Goal: Task Accomplishment & Management: Manage account settings

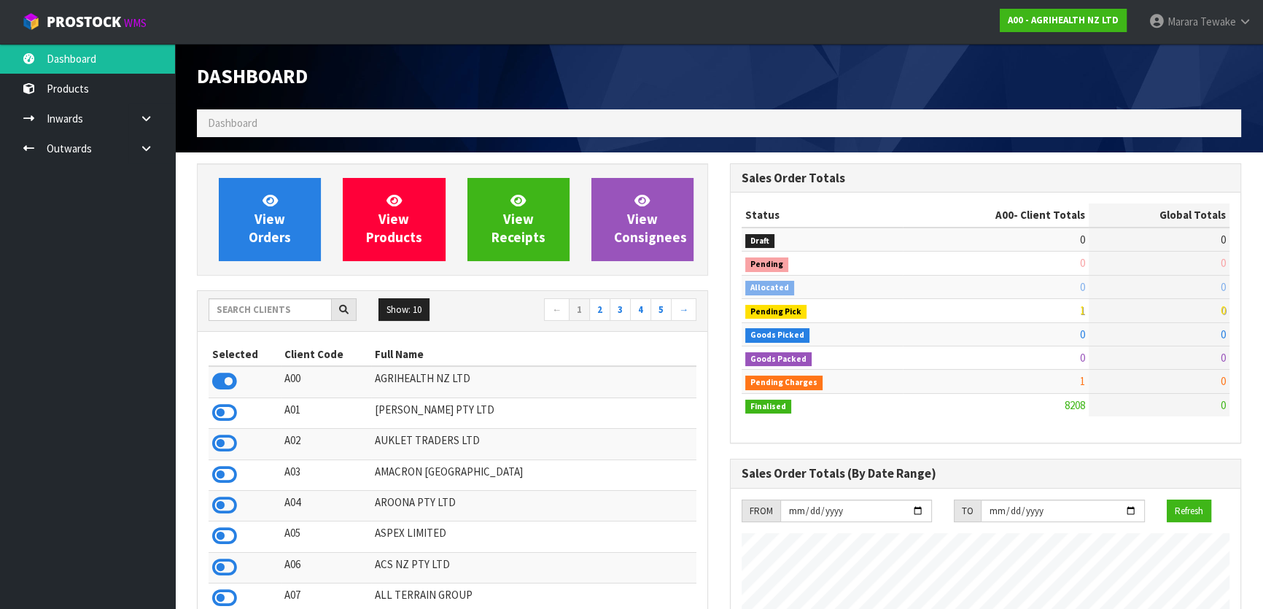
scroll to position [1102, 532]
click at [311, 310] on input "text" at bounding box center [269, 309] width 123 height 23
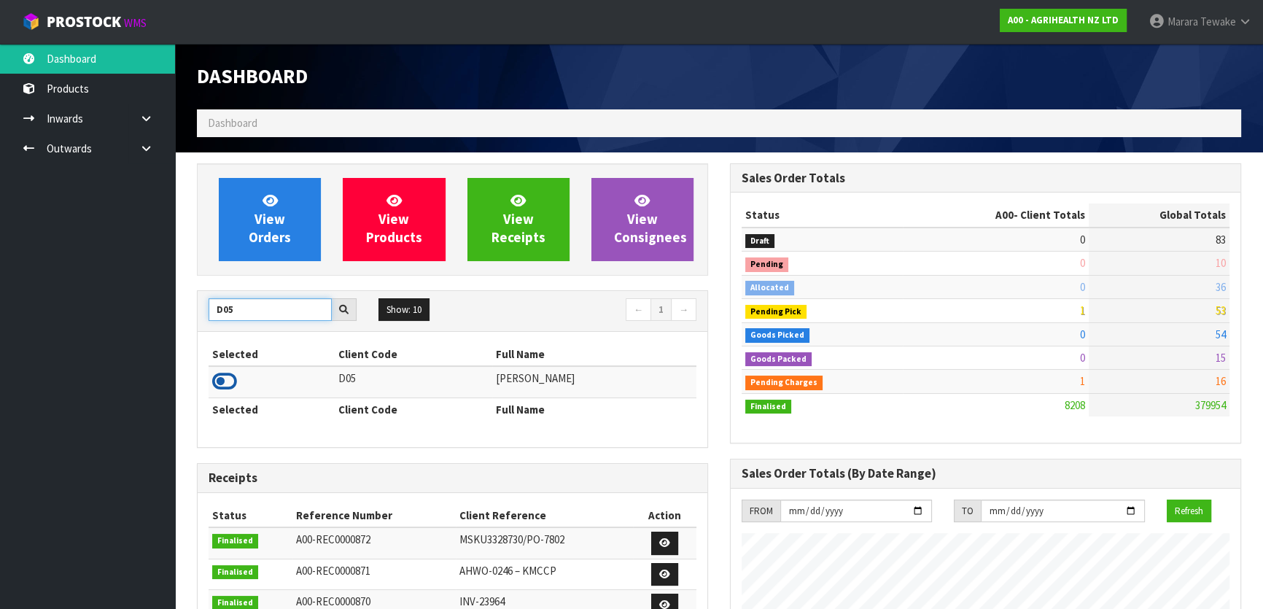
type input "D05"
click at [234, 386] on icon at bounding box center [224, 381] width 25 height 22
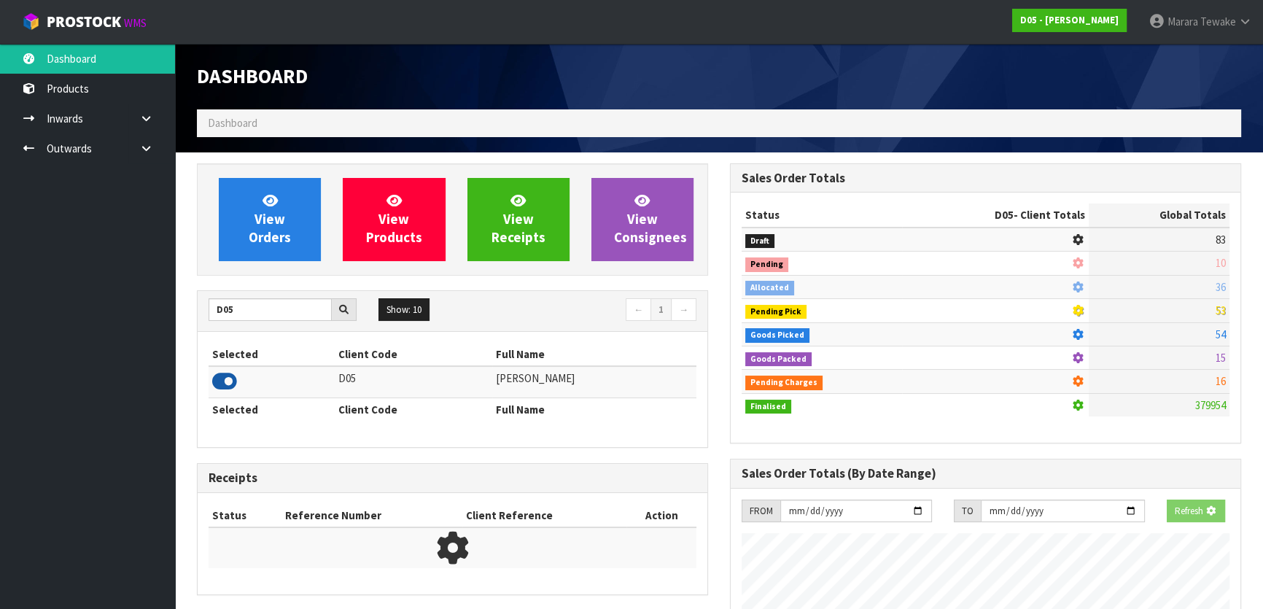
scroll to position [1078, 532]
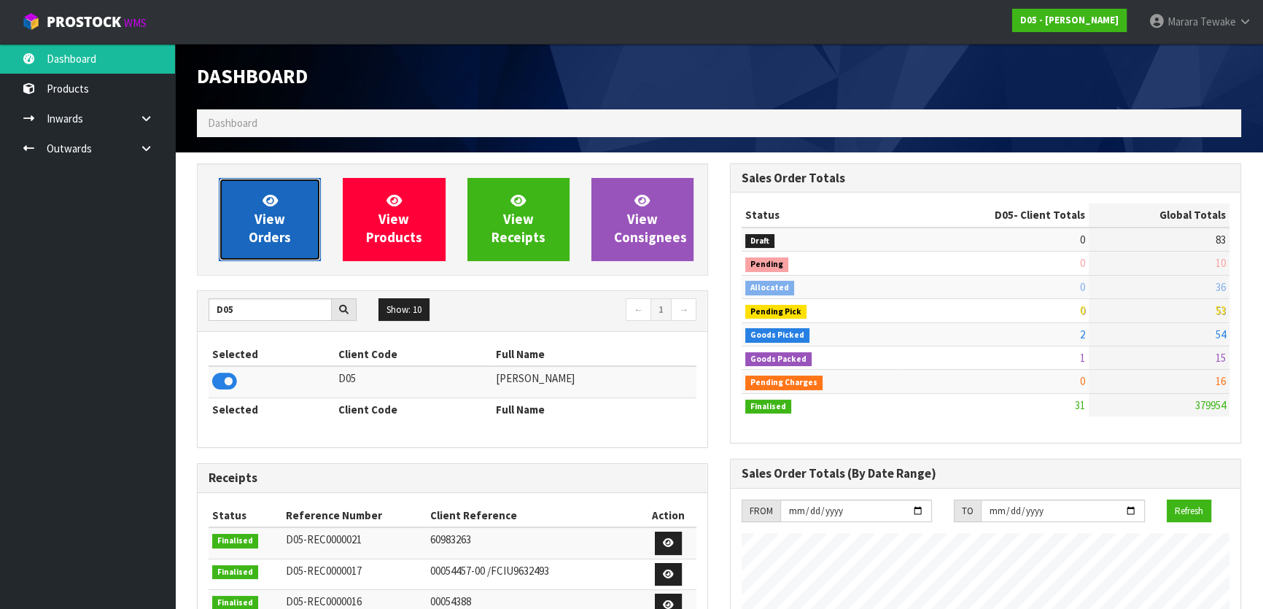
click at [273, 241] on span "View Orders" at bounding box center [270, 219] width 42 height 55
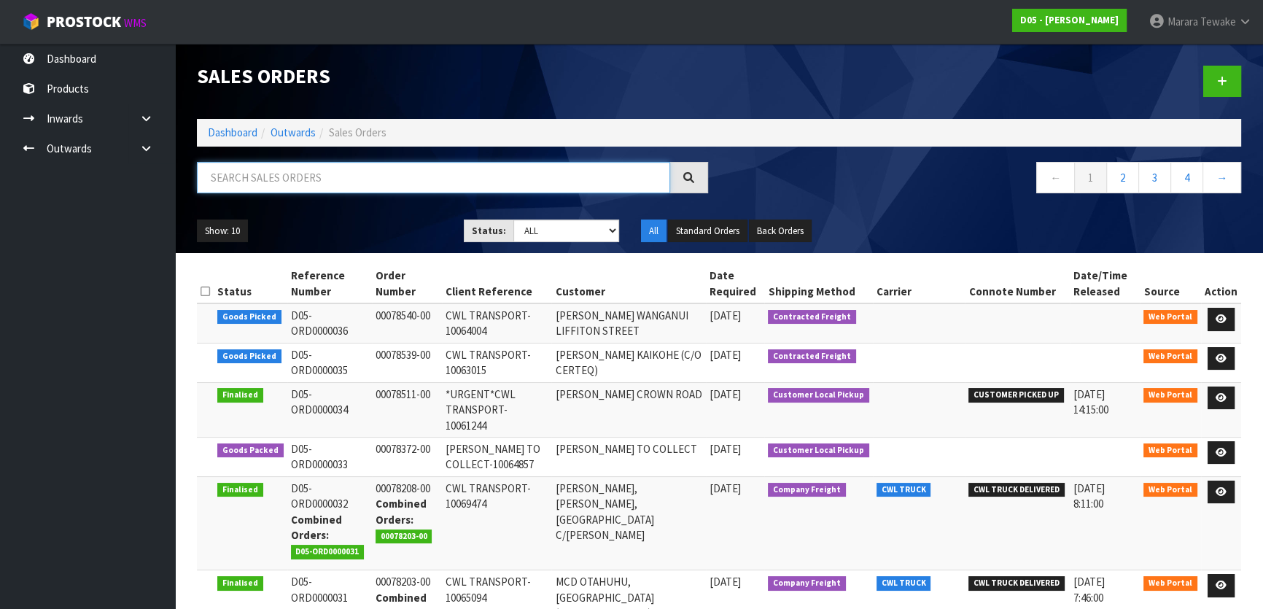
click at [271, 184] on input "text" at bounding box center [433, 177] width 473 height 31
type input "JOB-0410981"
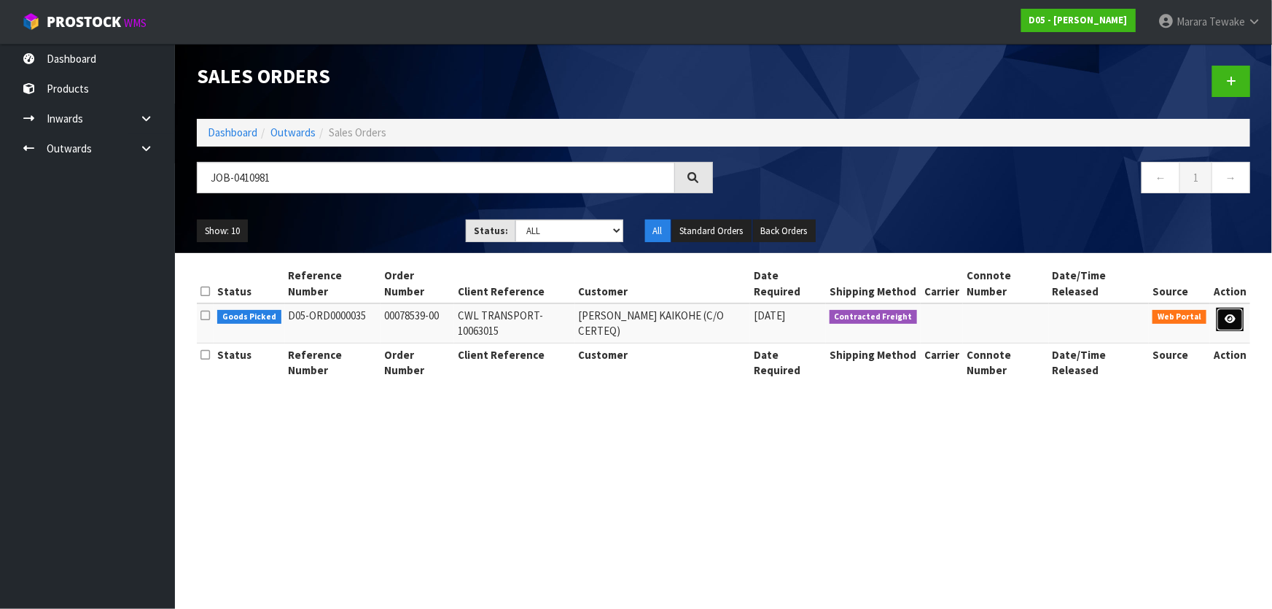
click at [1228, 321] on link at bounding box center [1230, 319] width 27 height 23
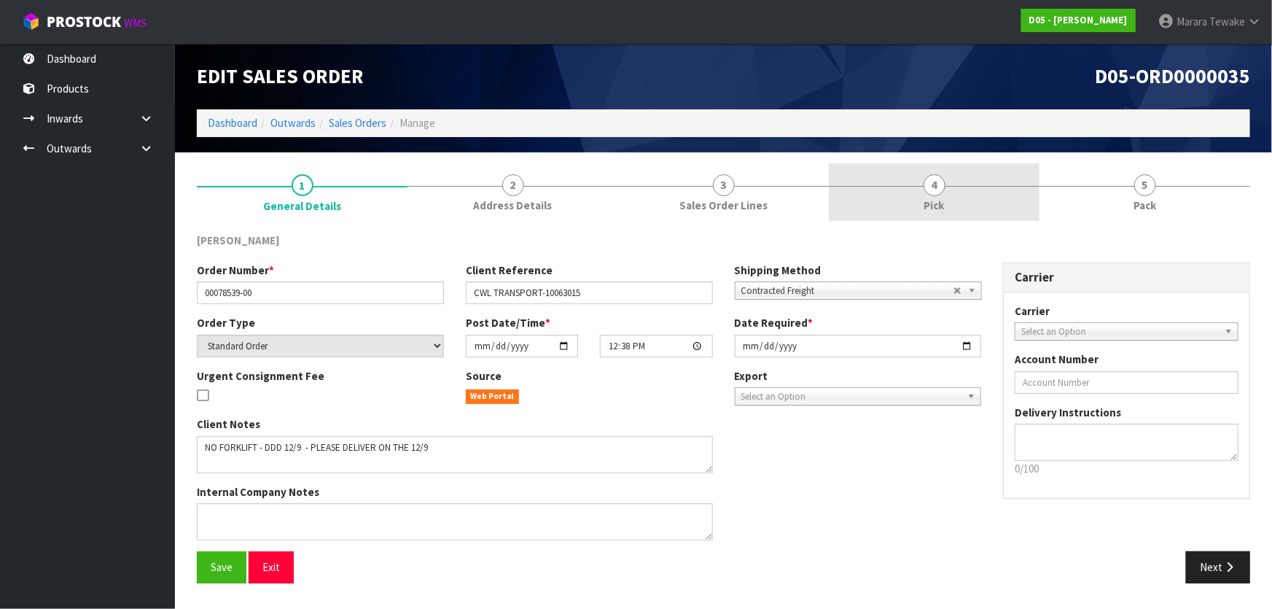
click at [940, 190] on span "4" at bounding box center [935, 185] width 22 height 22
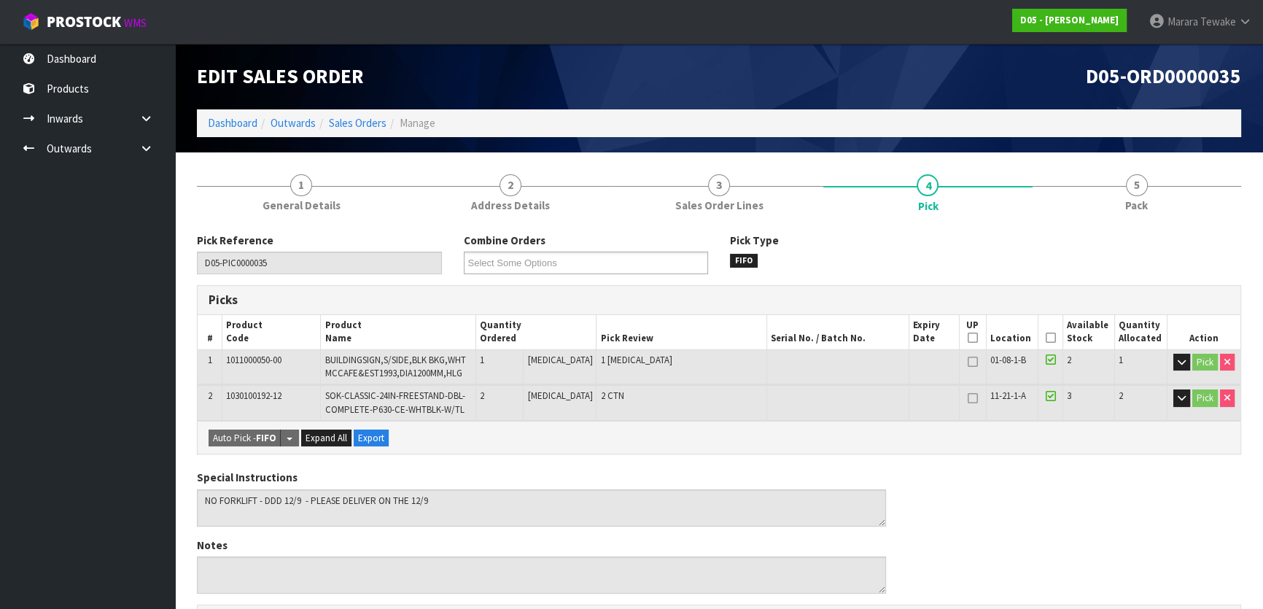
click at [1049, 338] on icon at bounding box center [1050, 338] width 10 height 1
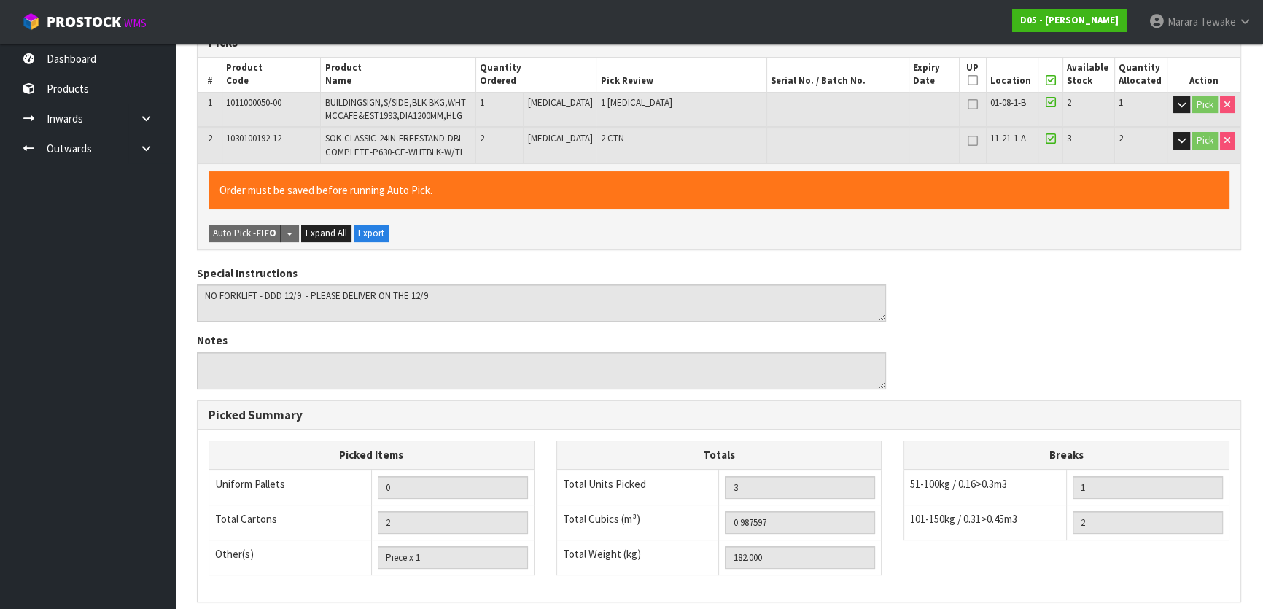
scroll to position [448, 0]
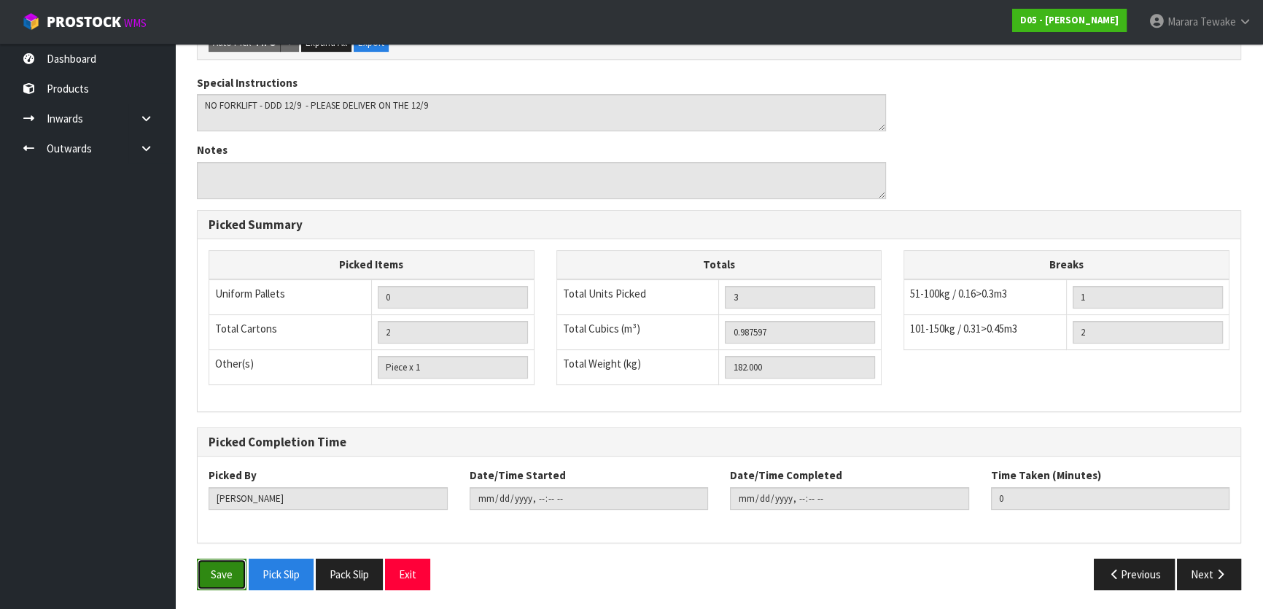
click at [235, 570] on button "Save" at bounding box center [222, 573] width 50 height 31
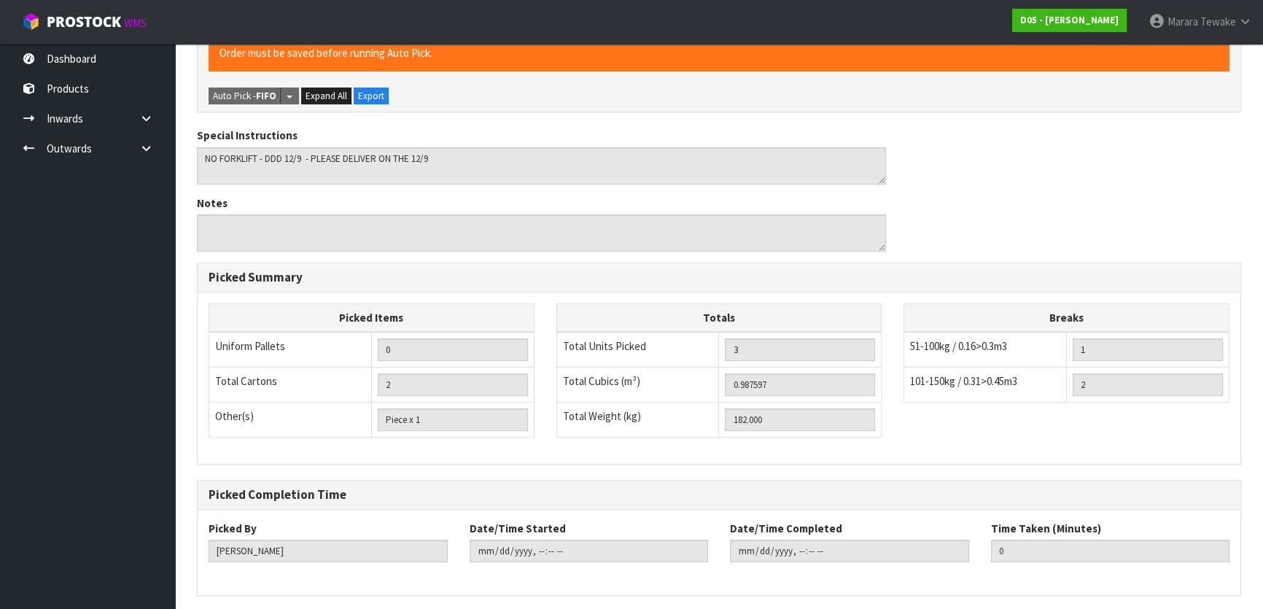
scroll to position [0, 0]
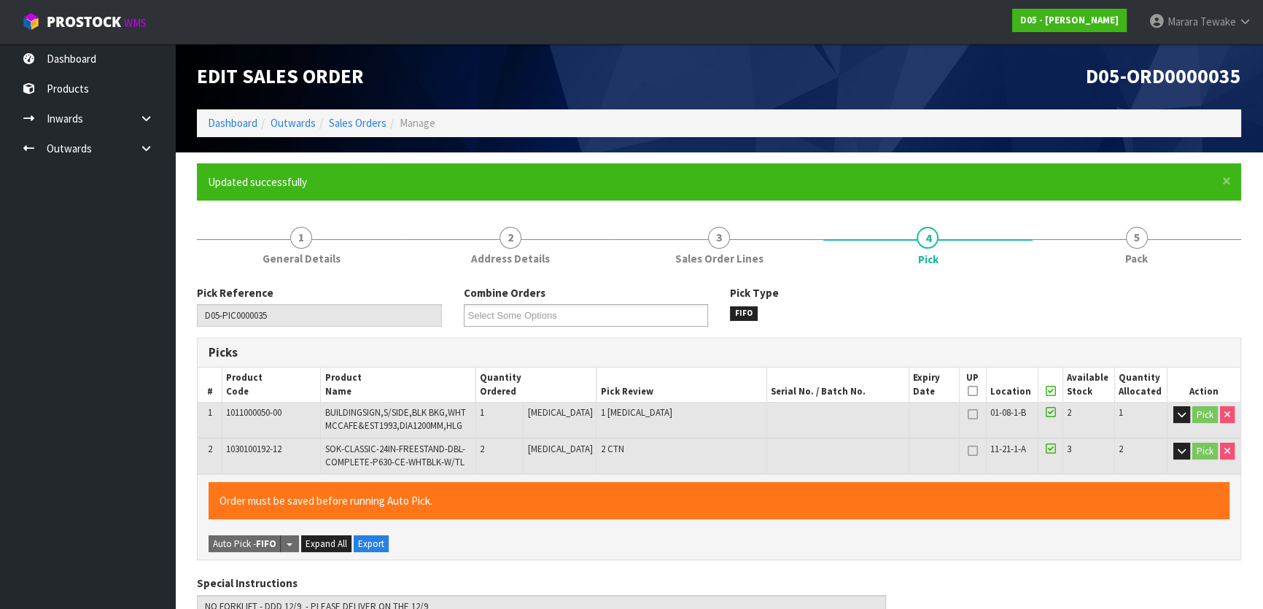
type input "[DATE]T10:25:56"
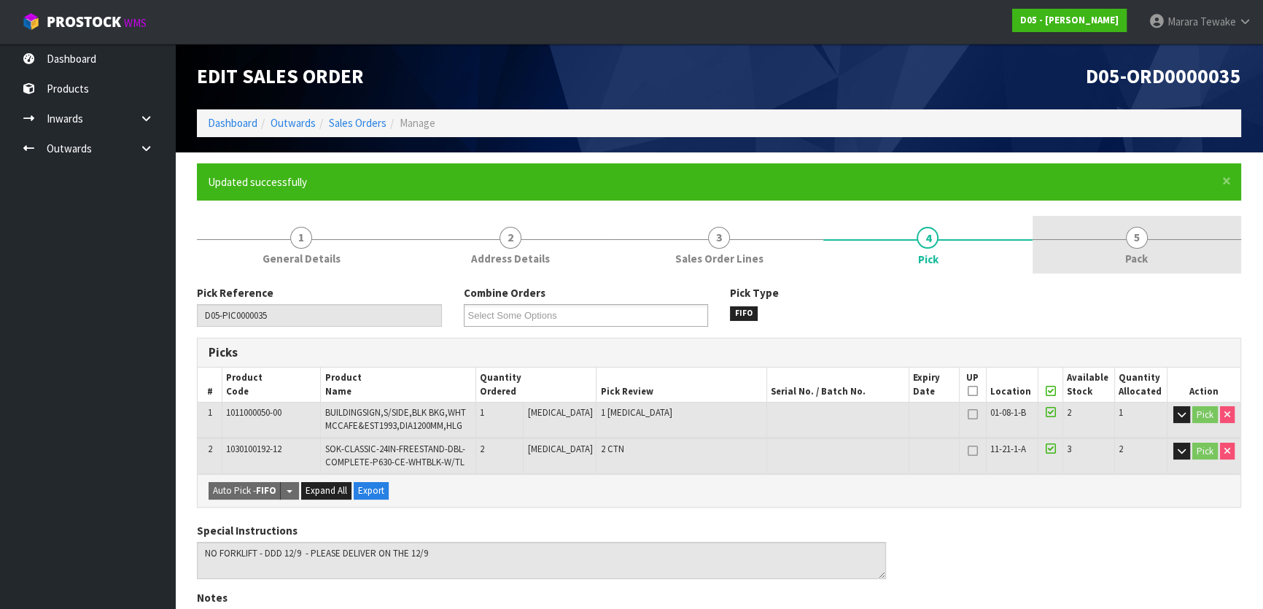
drag, startPoint x: 1144, startPoint y: 260, endPoint x: 1129, endPoint y: 270, distance: 18.4
click at [1145, 260] on span "Pack" at bounding box center [1136, 258] width 23 height 15
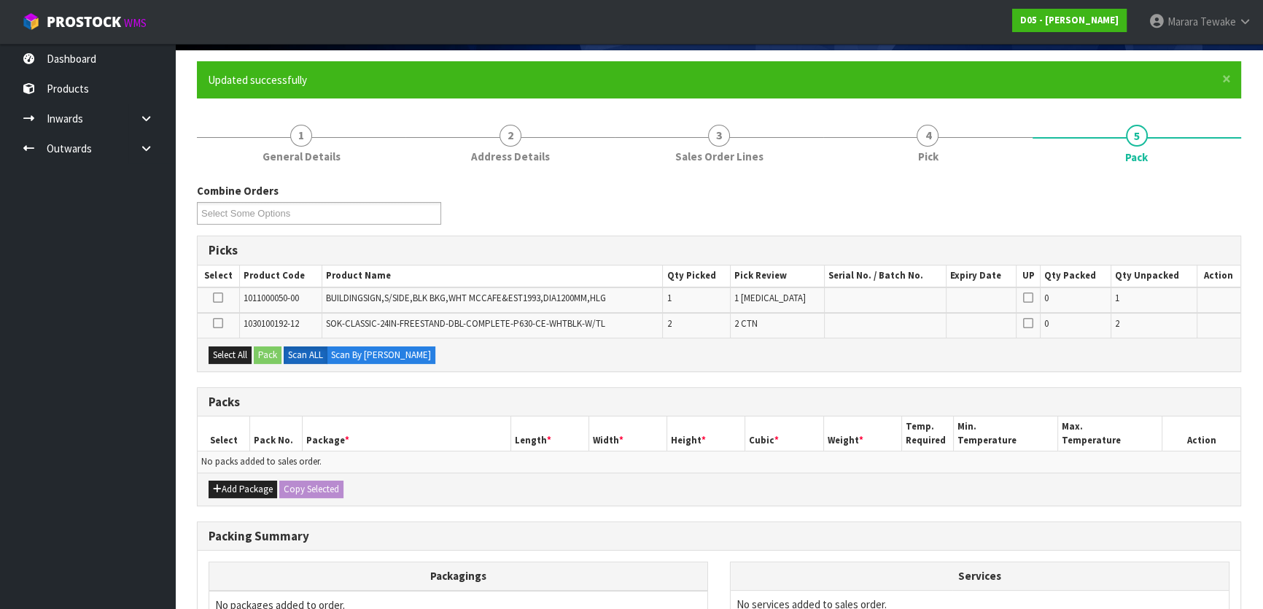
scroll to position [265, 0]
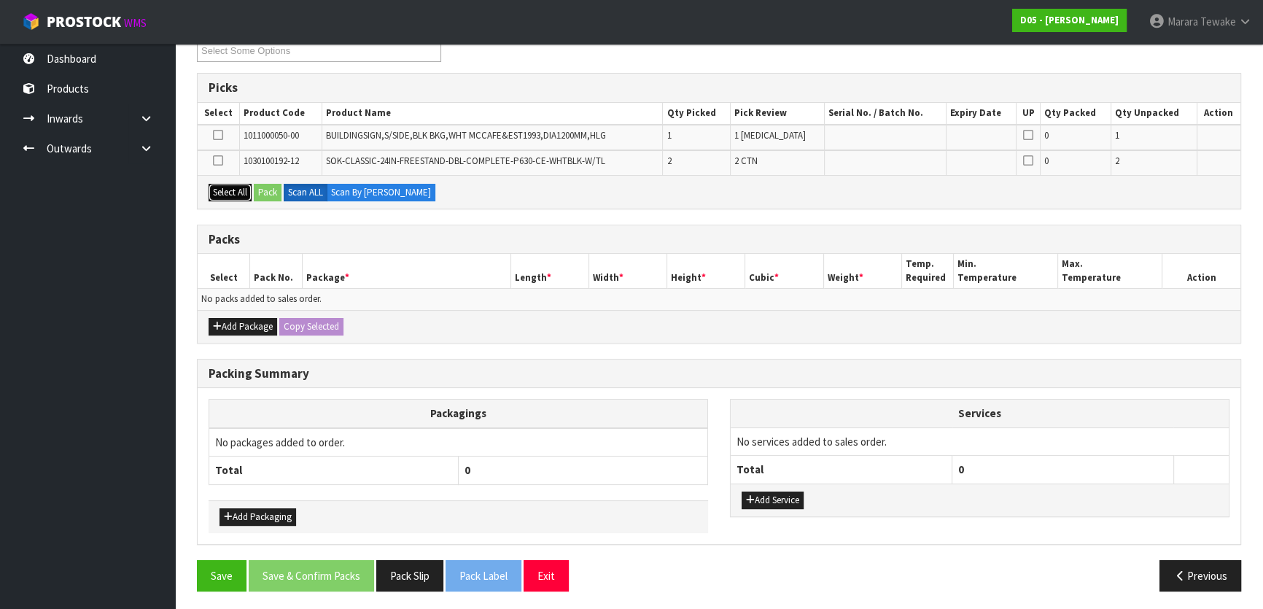
click at [232, 190] on button "Select All" at bounding box center [229, 192] width 43 height 17
click at [269, 190] on button "Pack" at bounding box center [268, 192] width 28 height 17
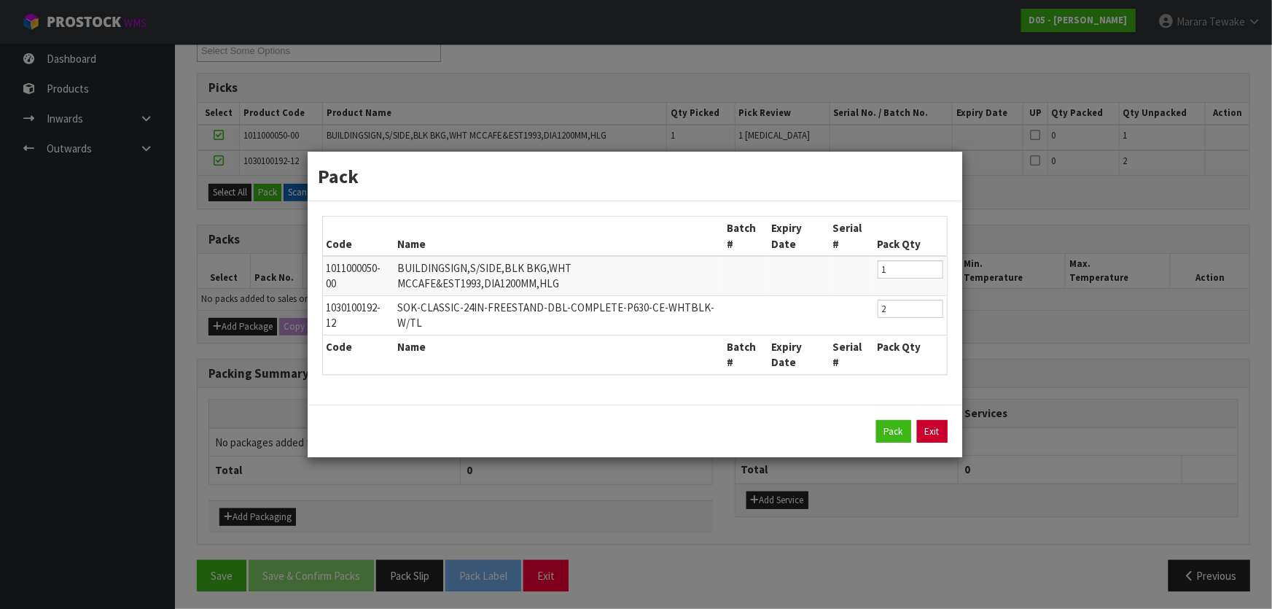
click at [939, 435] on link "Exit" at bounding box center [932, 431] width 31 height 23
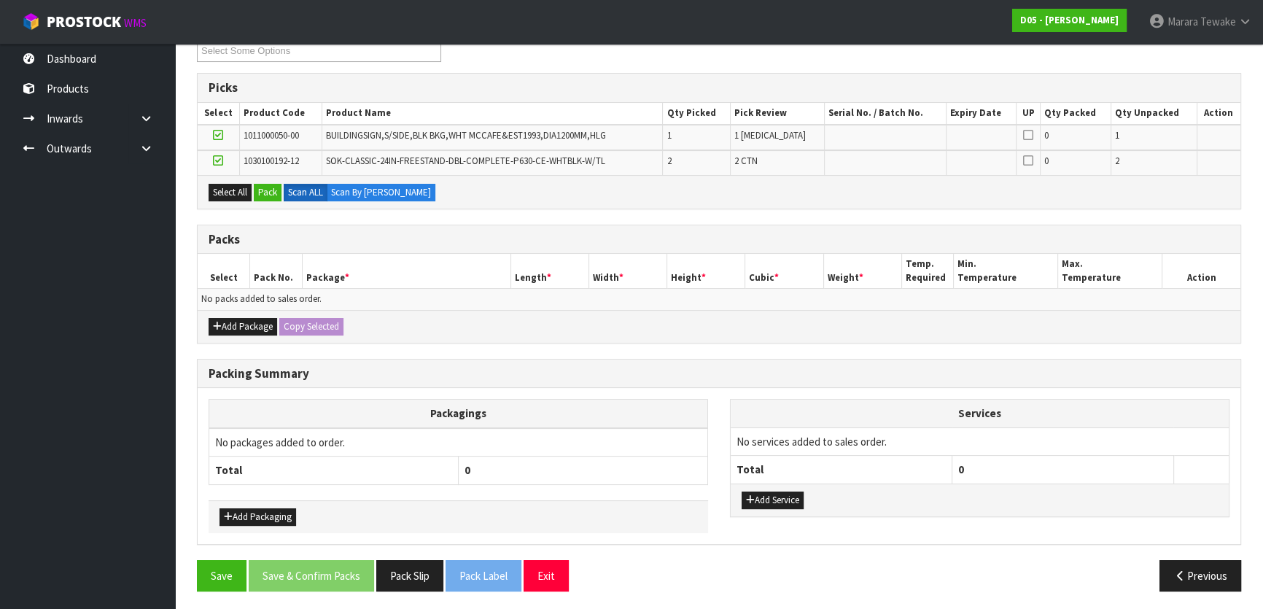
click at [244, 313] on div "Add Package Copy Selected" at bounding box center [719, 326] width 1042 height 33
click at [240, 320] on button "Add Package" at bounding box center [242, 326] width 69 height 17
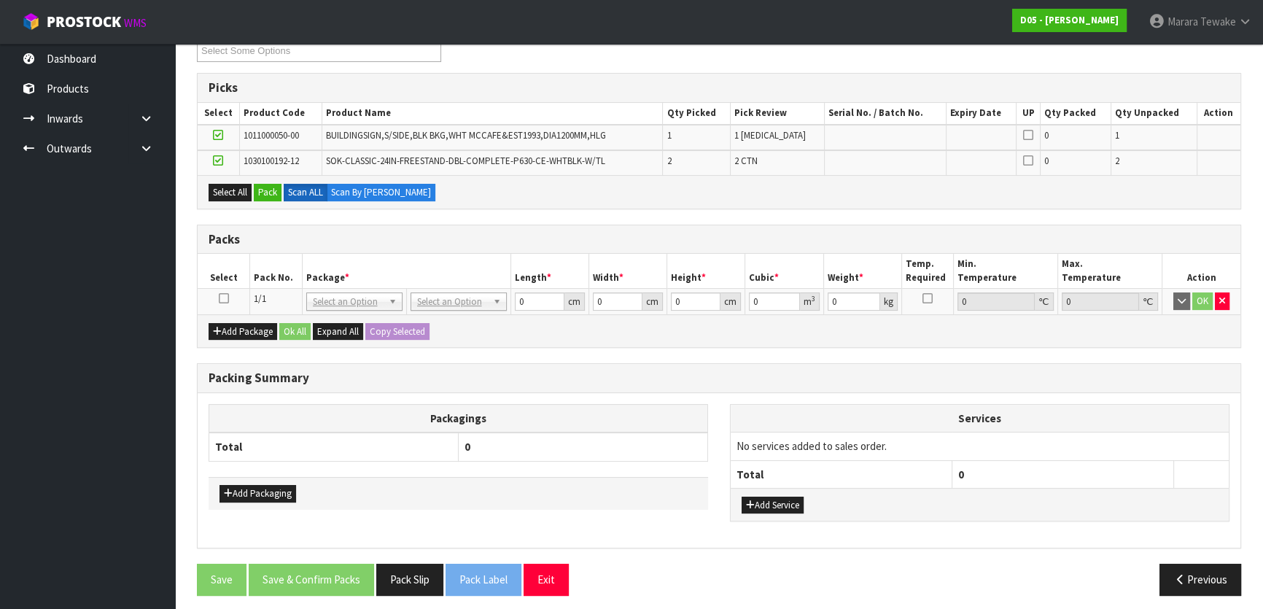
click at [225, 299] on icon at bounding box center [224, 298] width 10 height 1
click at [266, 194] on button "Pack" at bounding box center [268, 192] width 28 height 17
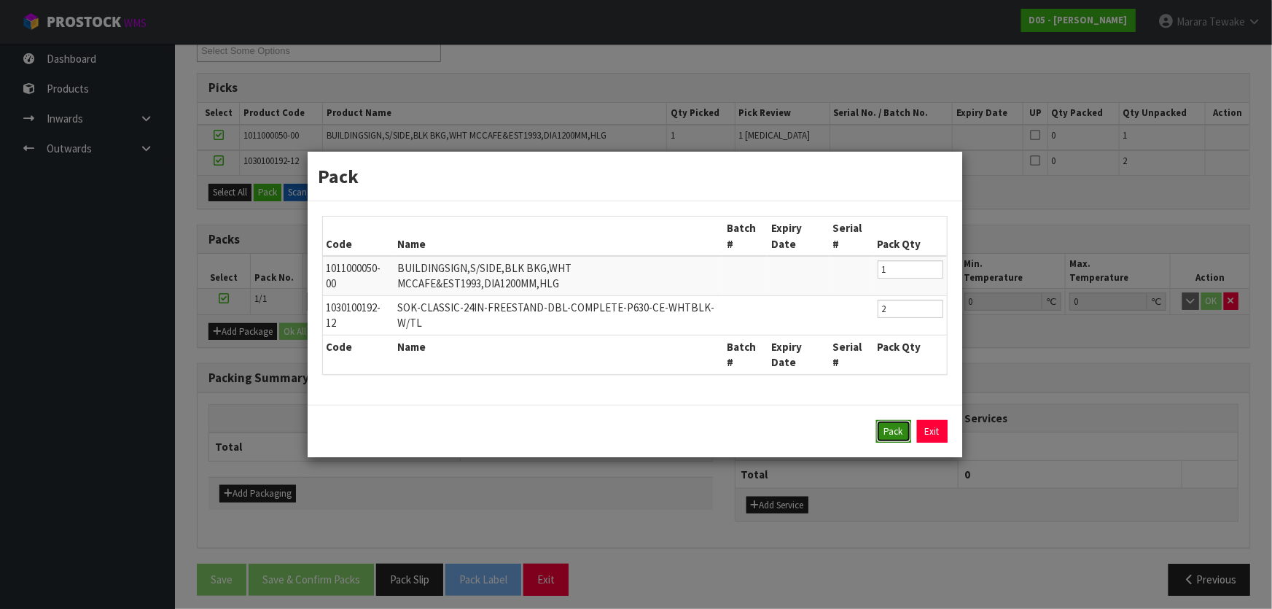
click at [896, 428] on button "Pack" at bounding box center [893, 431] width 35 height 23
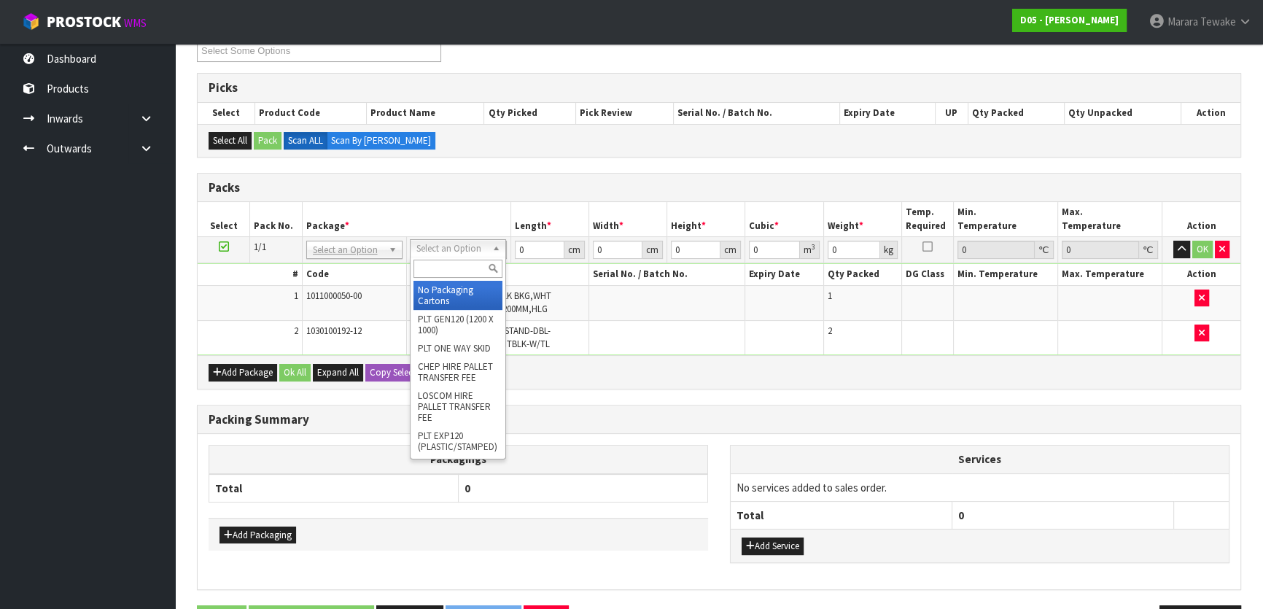
click at [448, 272] on input "text" at bounding box center [457, 269] width 89 height 18
drag, startPoint x: 440, startPoint y: 321, endPoint x: 448, endPoint y: 306, distance: 16.3
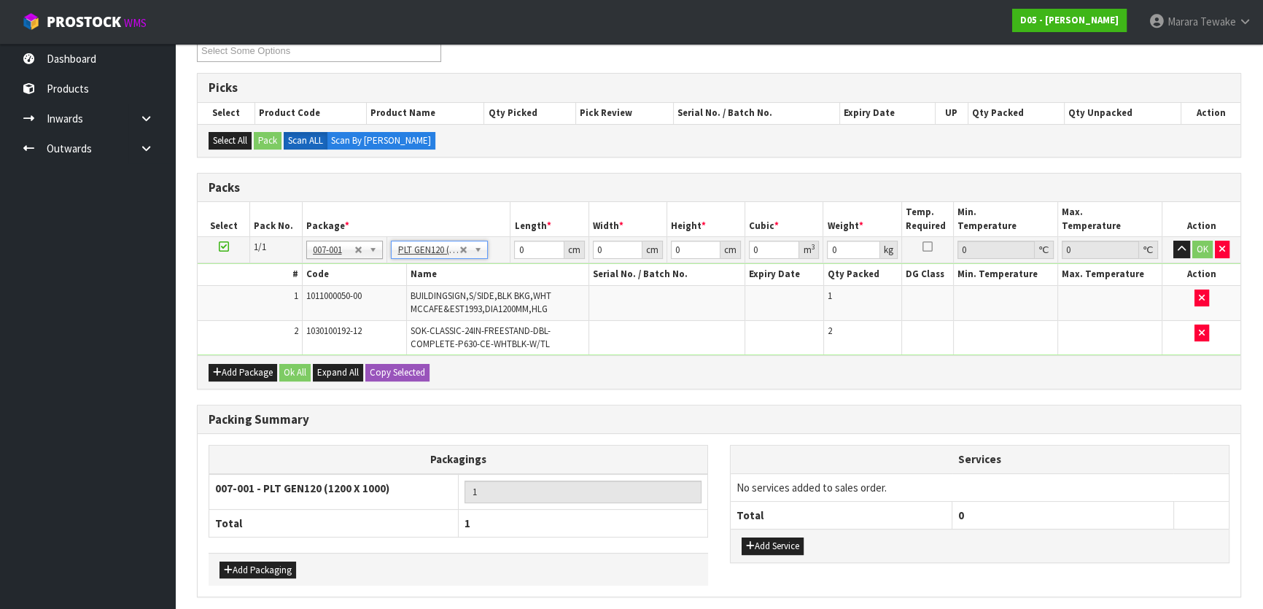
type input "120"
type input "100"
type input "182"
drag, startPoint x: 541, startPoint y: 246, endPoint x: 459, endPoint y: 217, distance: 86.7
click at [461, 220] on table "Select Pack No. Package * Length * Width * Height * Cubic * Weight * Temp. Requ…" at bounding box center [719, 278] width 1042 height 153
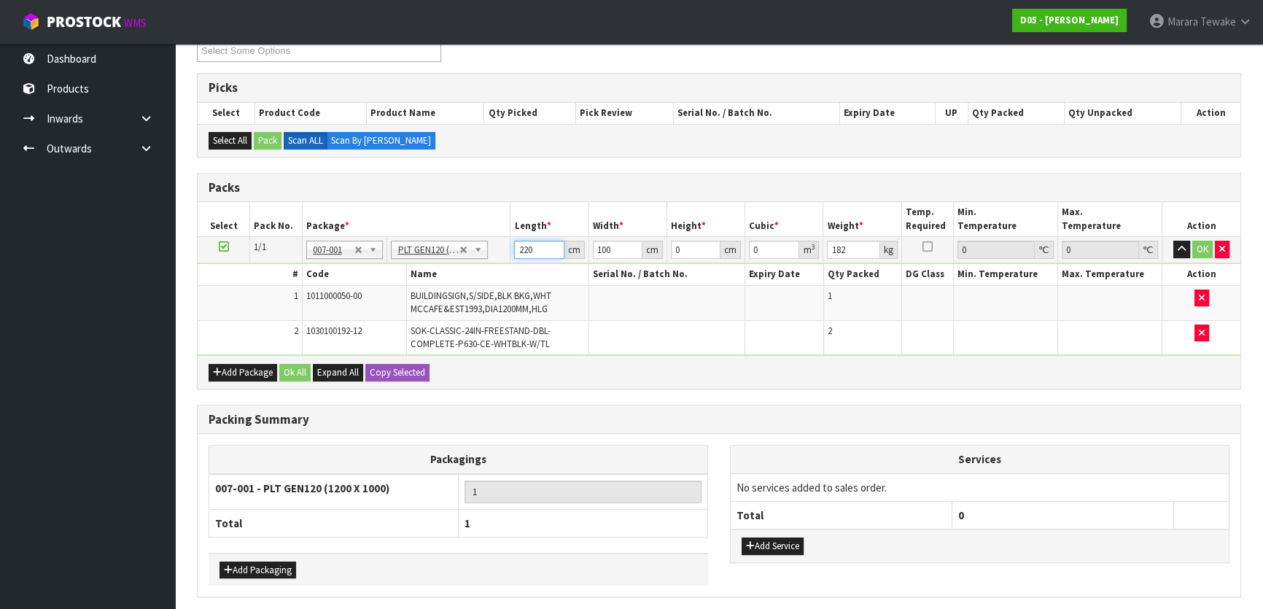
type input "220"
type input "120"
type input "8"
type input "0.2112"
type input "82"
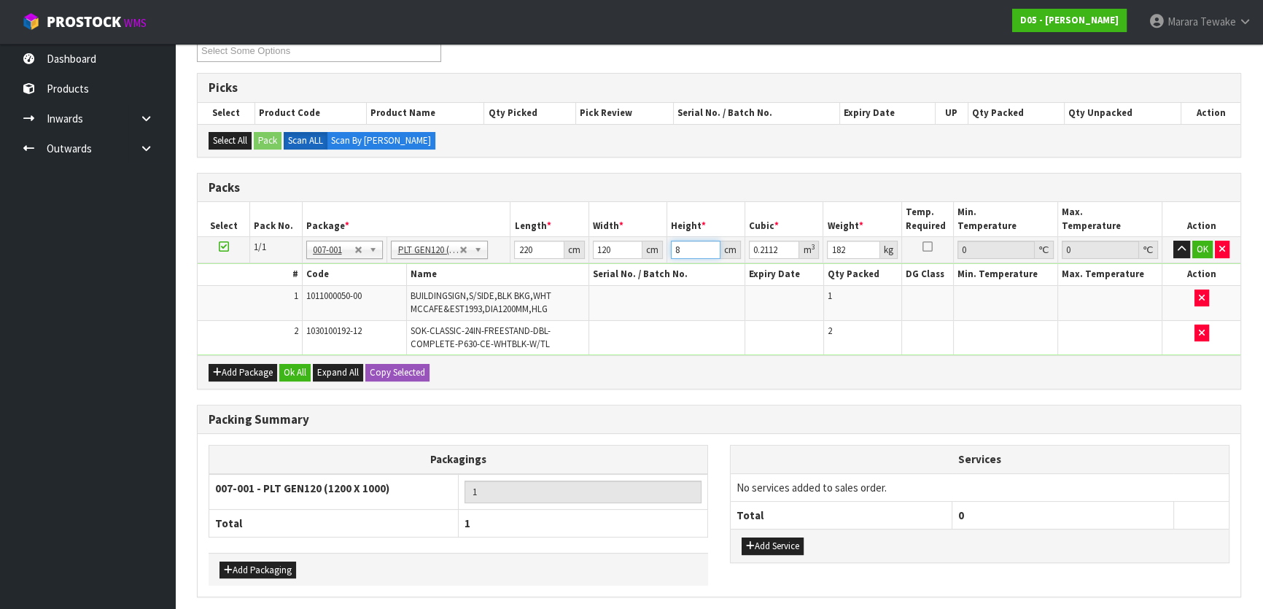
type input "2.1648"
type input "82"
type input "256"
click at [1196, 249] on button "OK" at bounding box center [1202, 249] width 20 height 17
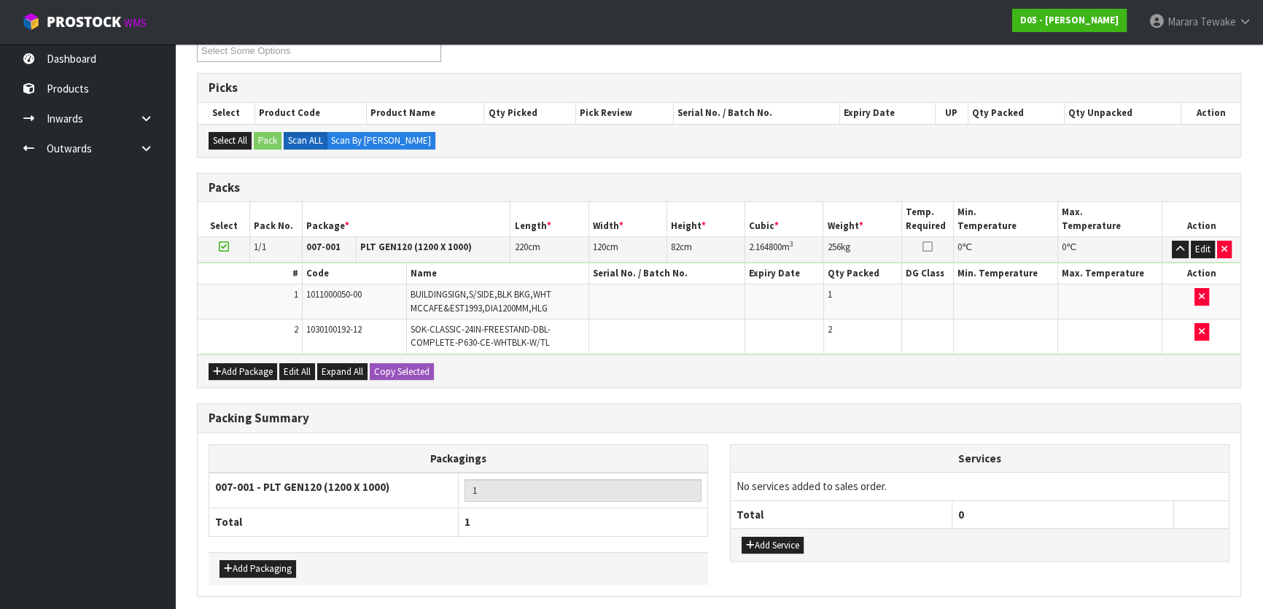
scroll to position [316, 0]
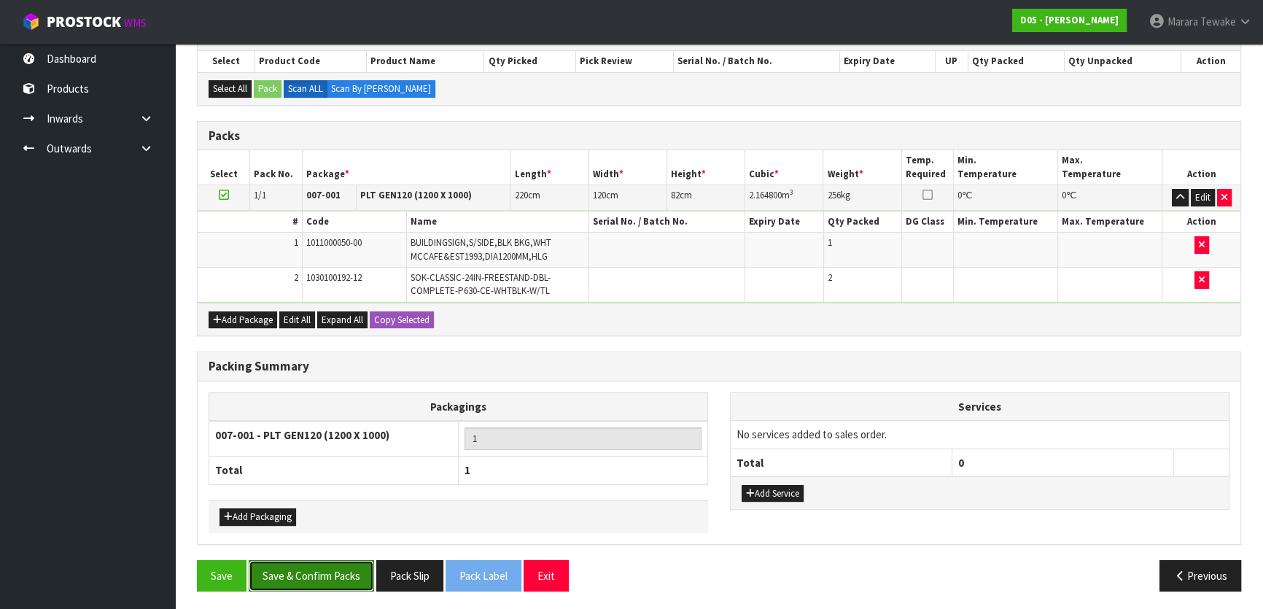
click at [299, 581] on button "Save & Confirm Packs" at bounding box center [311, 575] width 125 height 31
